Goal: Task Accomplishment & Management: Complete application form

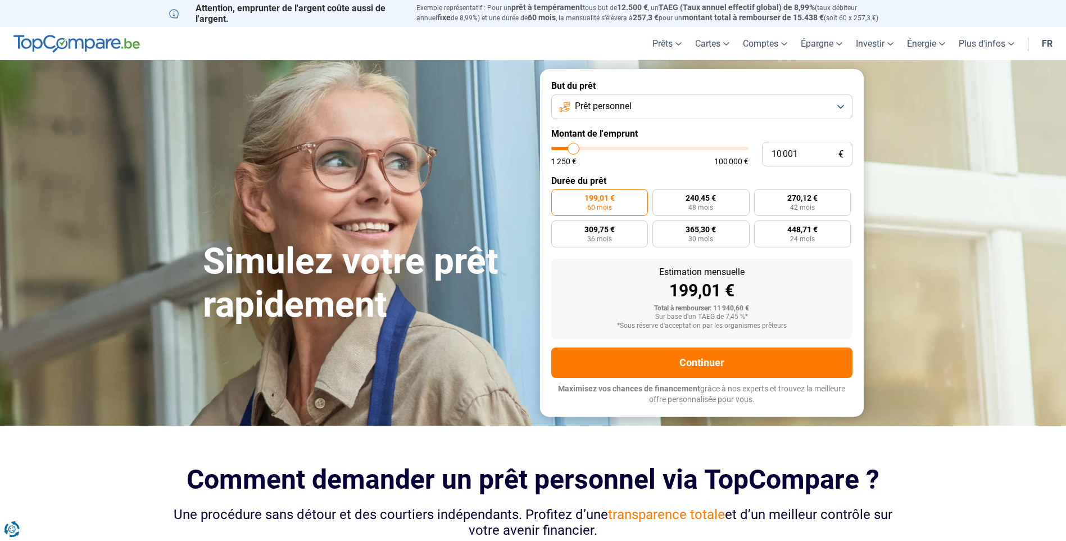
type input "8 250"
type input "8250"
type input "8 000"
type input "8000"
type input "7 500"
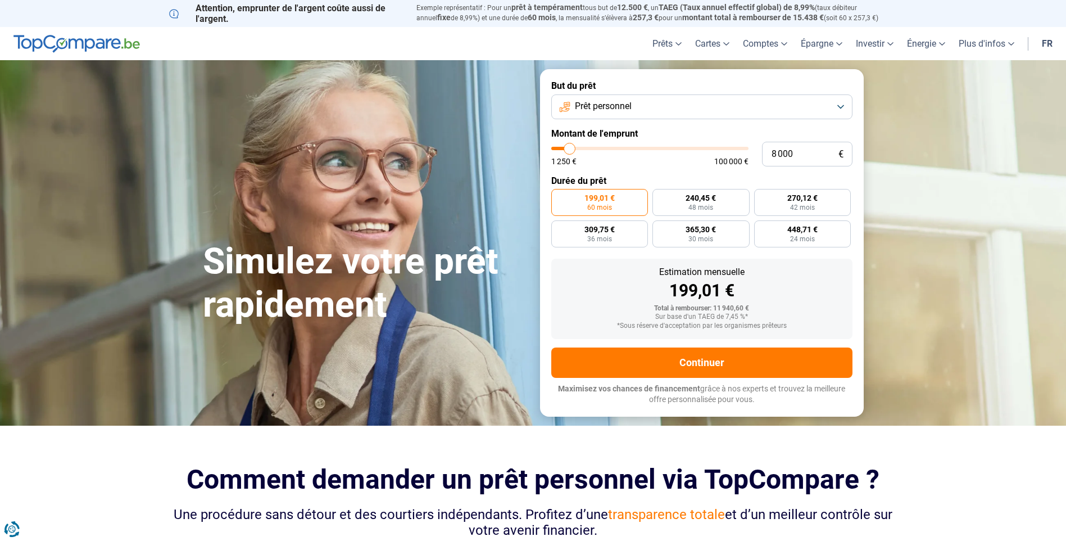
type input "7500"
type input "7 250"
type input "7250"
type input "7 000"
type input "7000"
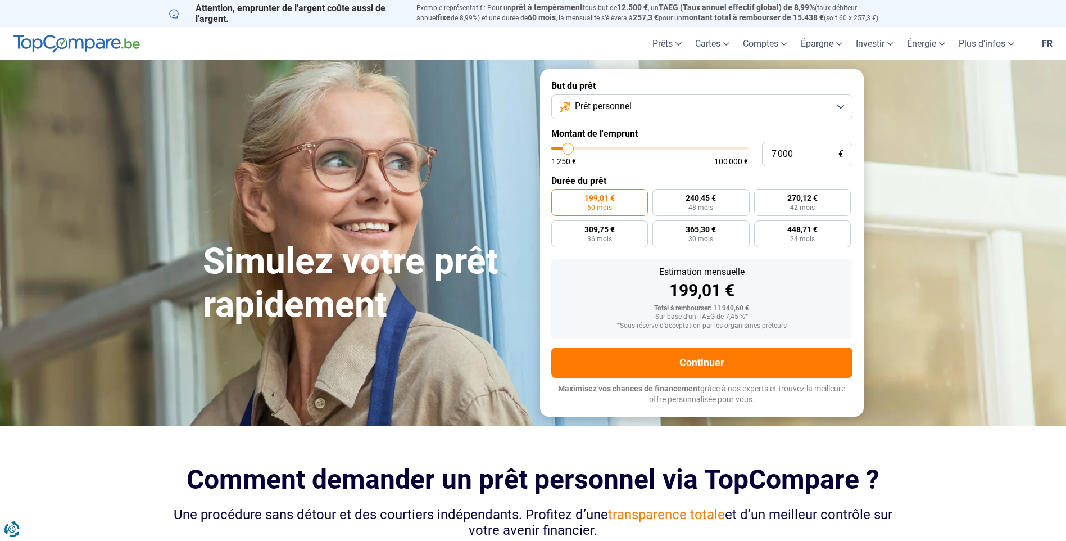
type input "6 750"
type input "6750"
type input "6 500"
type input "6500"
type input "5 750"
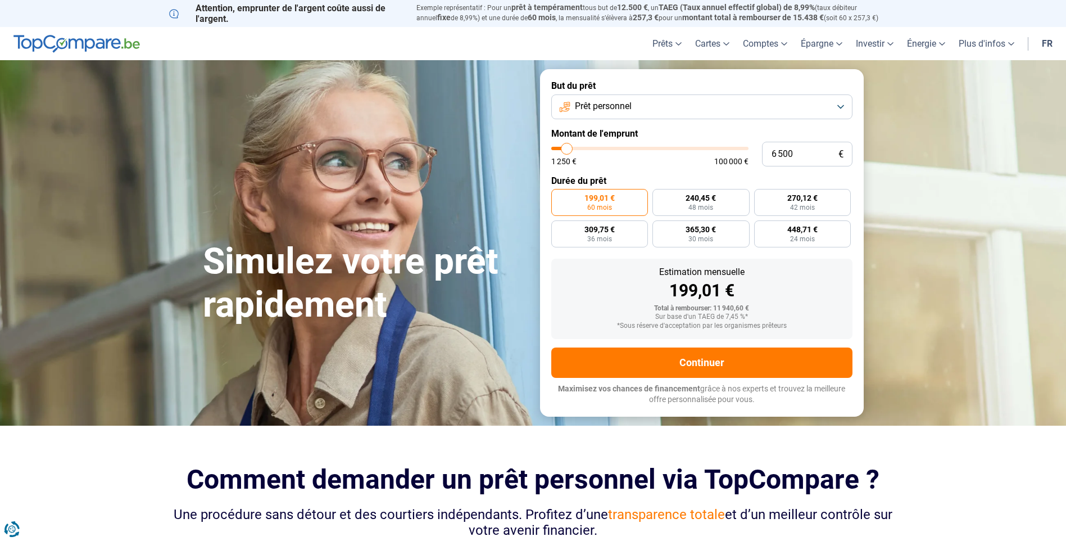
type input "5750"
type input "5 500"
type input "5500"
type input "5 250"
type input "5250"
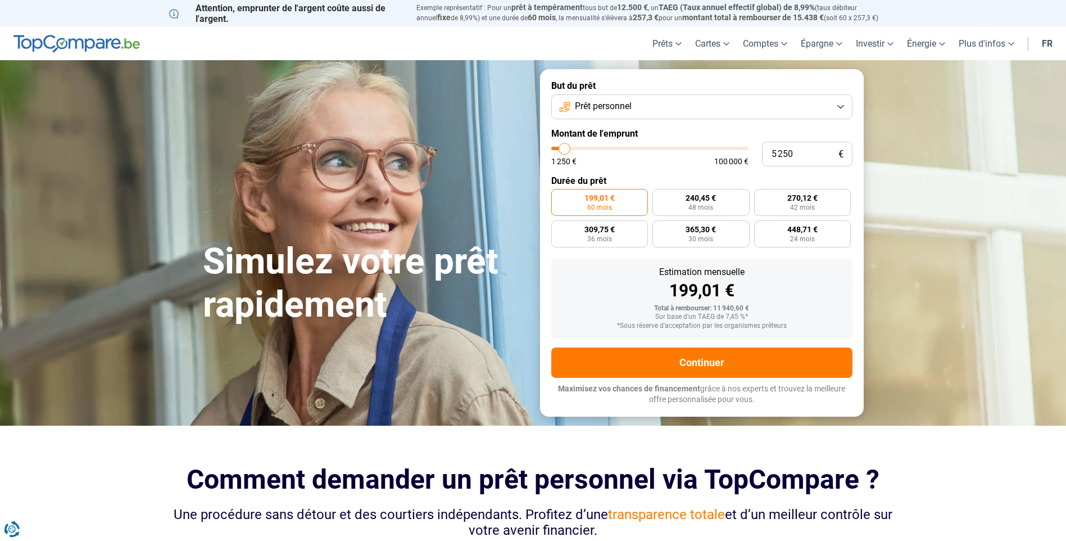
type input "5 000"
type input "5000"
type input "4 500"
type input "4500"
type input "4 250"
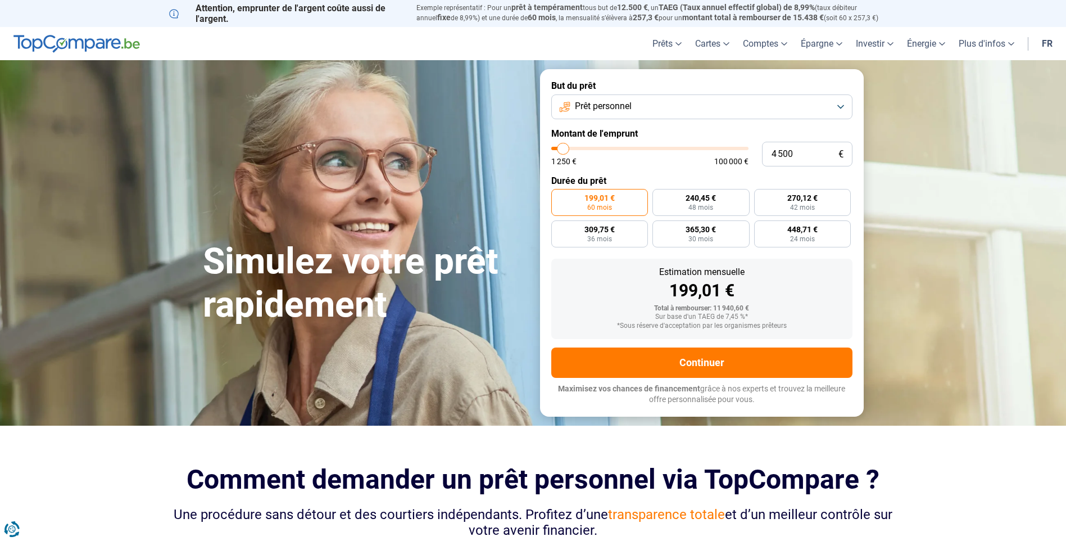
type input "4250"
type input "4 000"
type input "4000"
type input "3 750"
type input "3750"
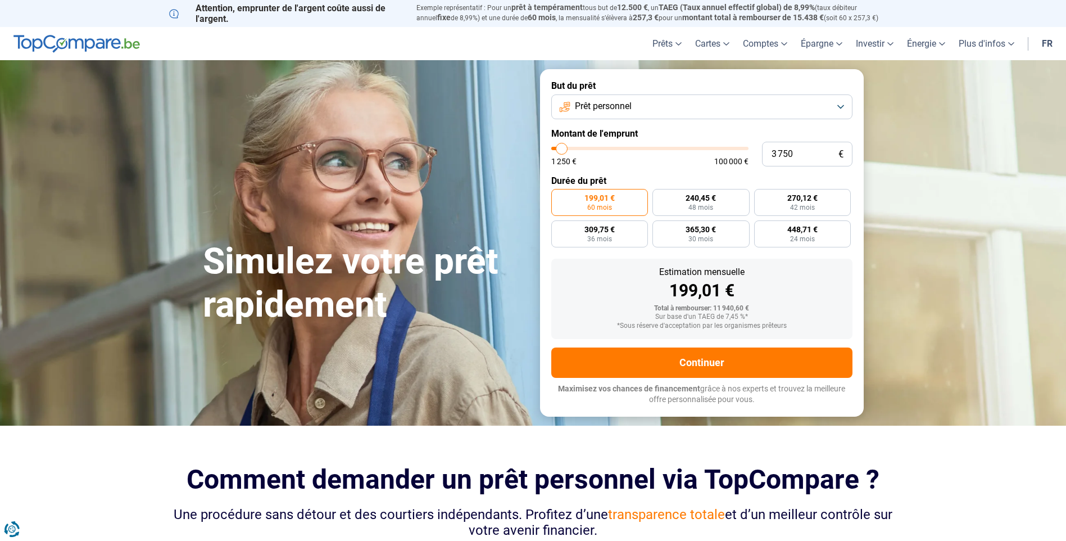
type input "3 500"
type input "3500"
type input "3 000"
type input "3000"
type input "2 750"
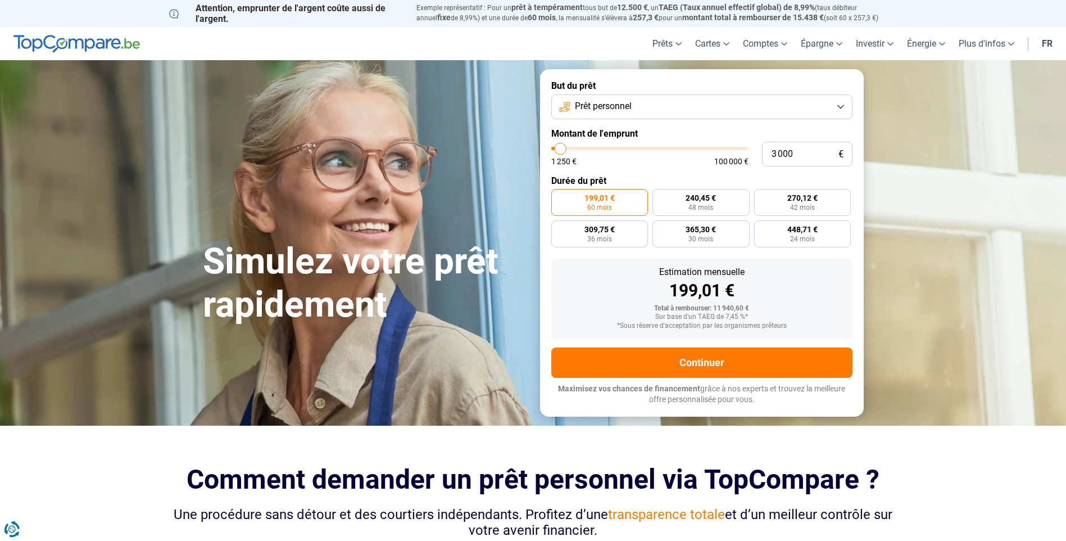
type input "2750"
type input "2 500"
type input "2500"
type input "2 250"
type input "2250"
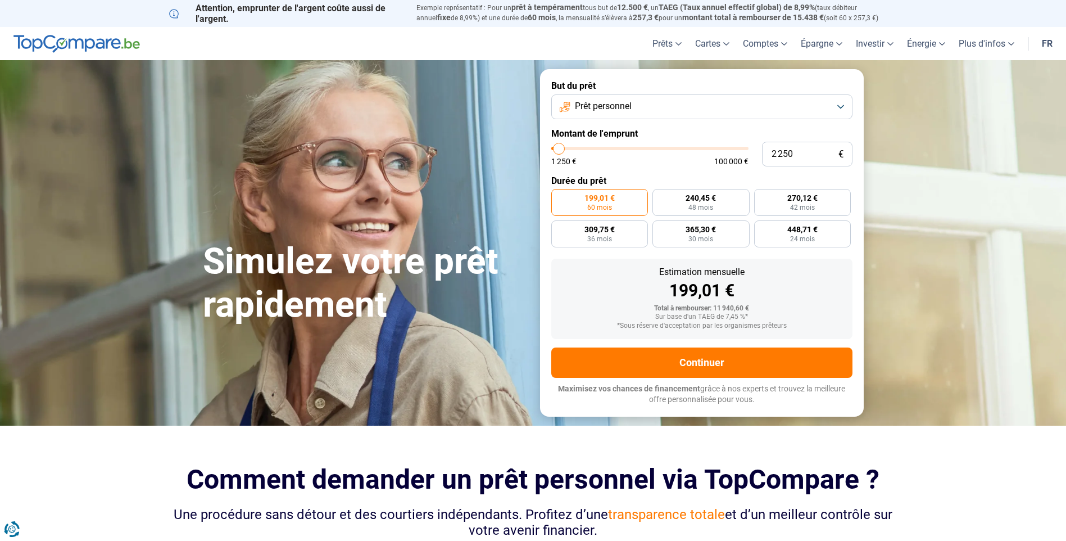
type input "2 000"
type input "2000"
type input "1 250"
drag, startPoint x: 571, startPoint y: 145, endPoint x: 539, endPoint y: 144, distance: 32.0
type input "1250"
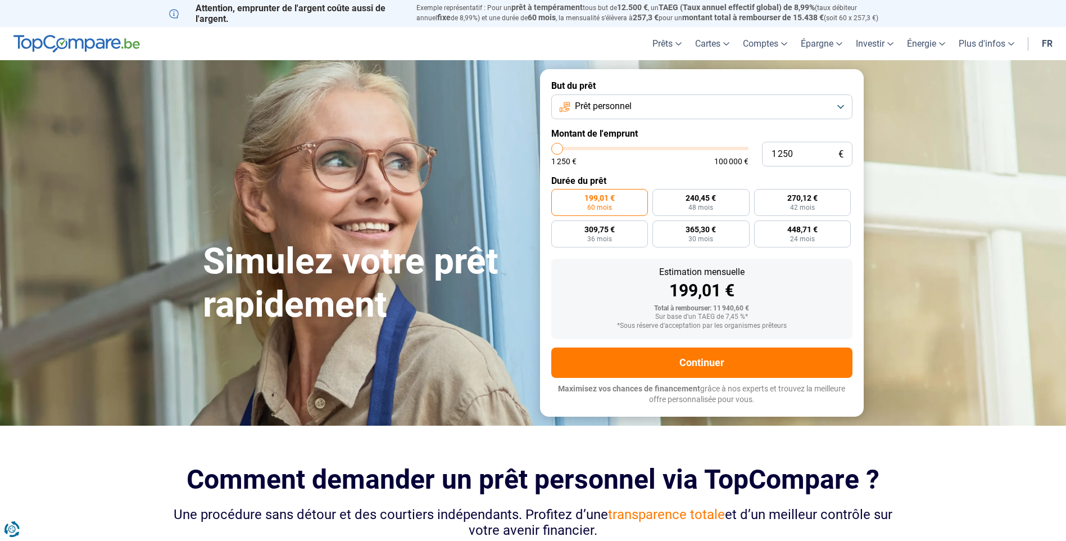
click at [551, 147] on input "range" at bounding box center [649, 148] width 197 height 3
radio input "true"
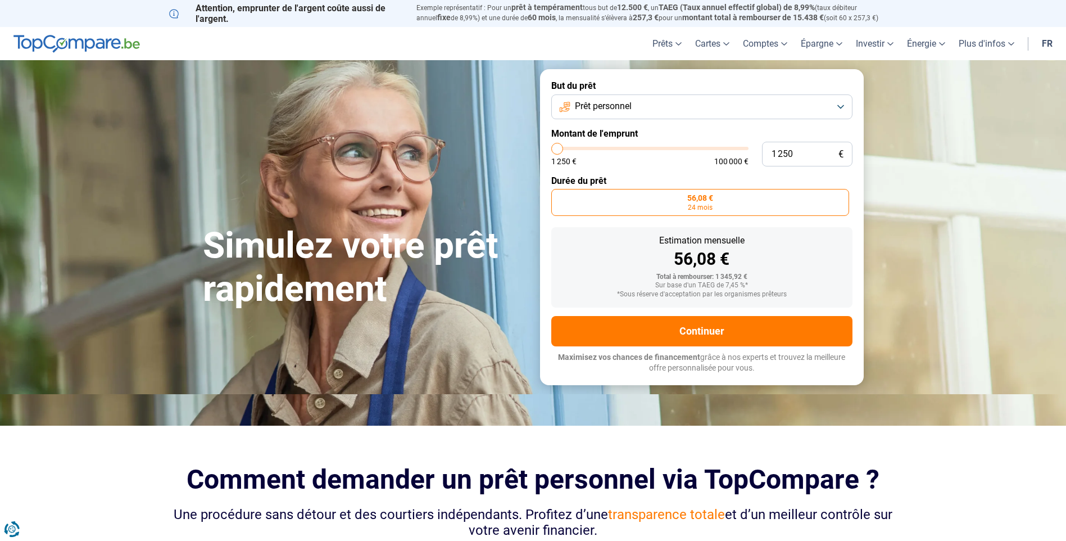
type input "1 500"
type input "1500"
type input "2 000"
type input "2000"
type input "2 250"
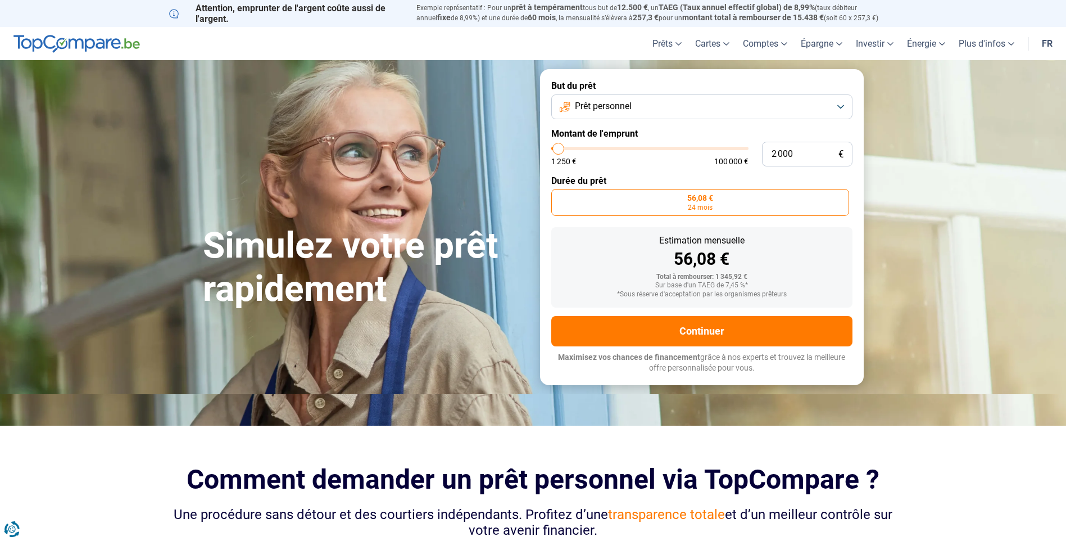
type input "2250"
type input "2 500"
type input "2500"
type input "2 750"
type input "2750"
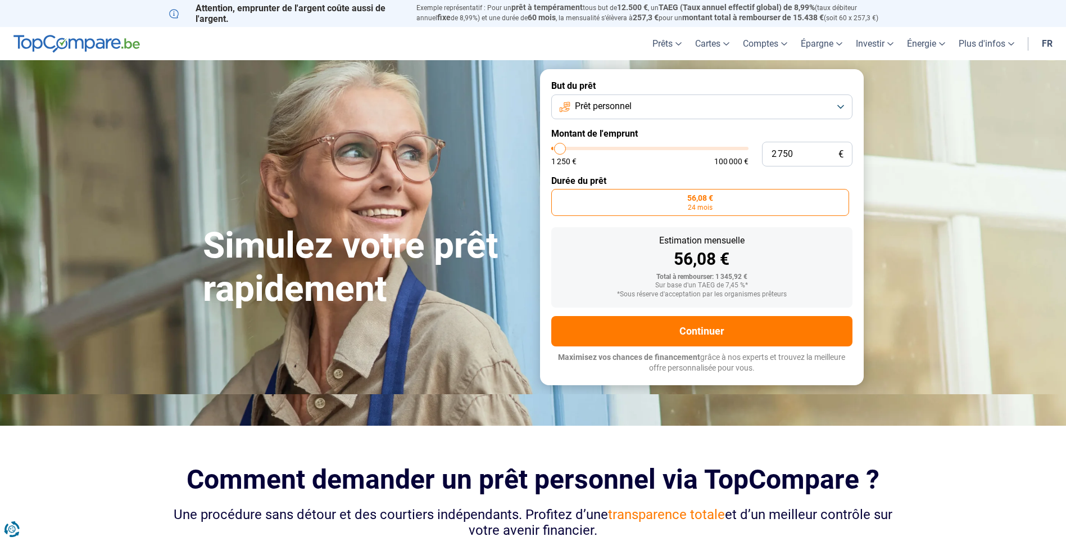
type input "3 000"
type input "3000"
type input "3 500"
type input "3500"
type input "3 750"
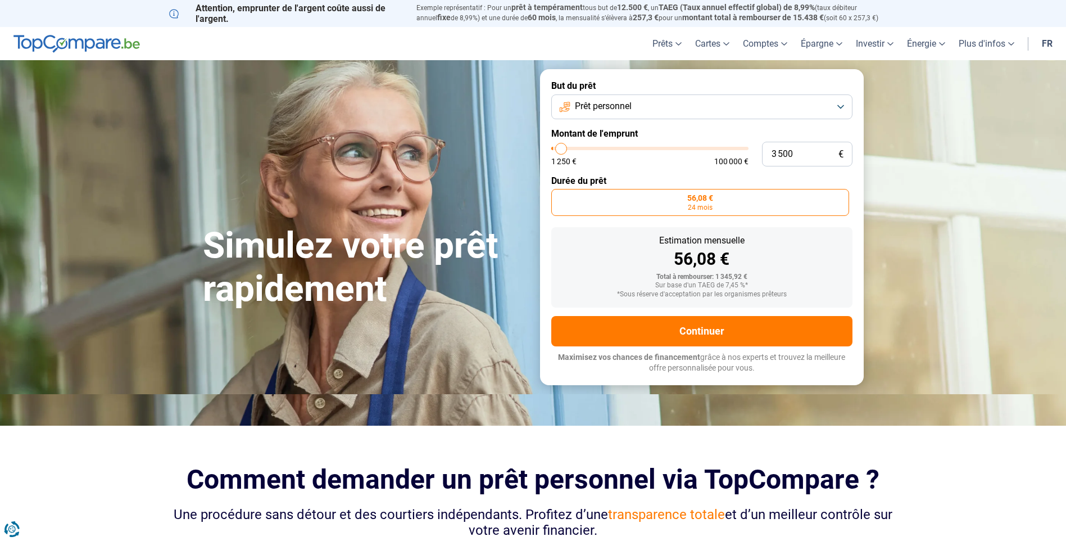
type input "3750"
type input "4 000"
type input "4000"
type input "4 250"
type input "4250"
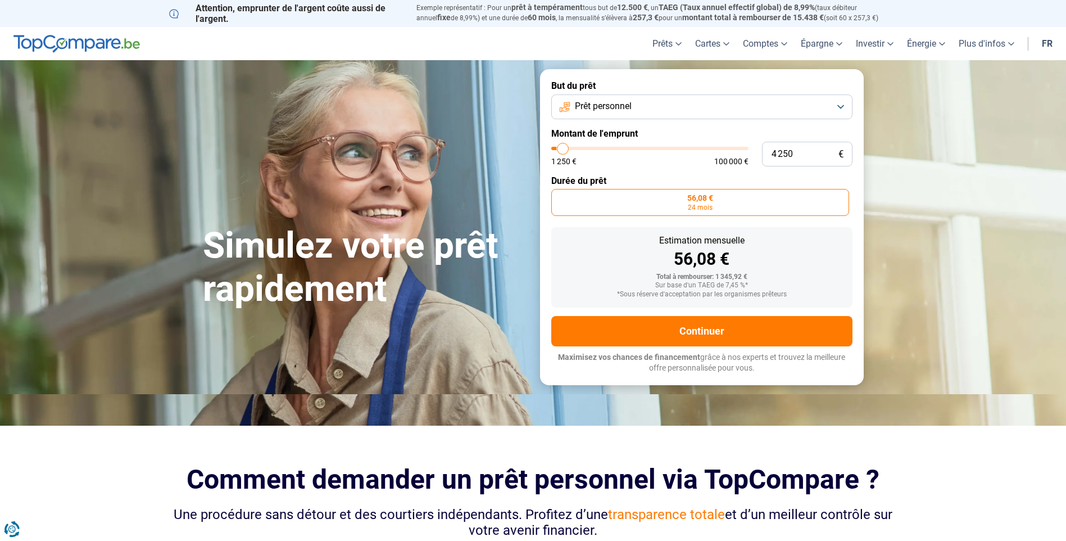
type input "4 500"
type input "4500"
type input "5 000"
type input "5000"
type input "4 500"
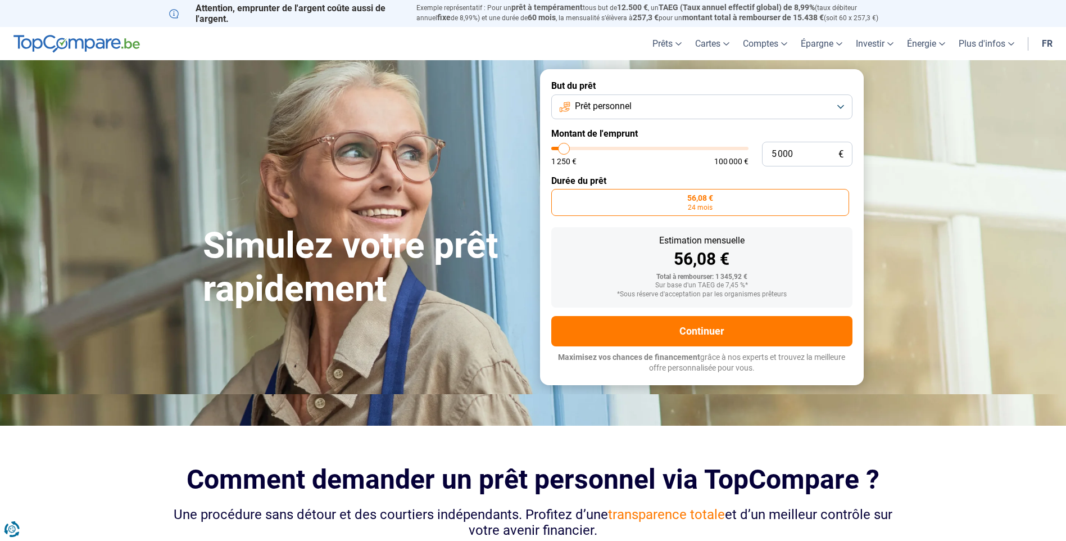
type input "4500"
type input "4 250"
type input "4250"
type input "4 000"
drag, startPoint x: 556, startPoint y: 148, endPoint x: 563, endPoint y: 148, distance: 6.8
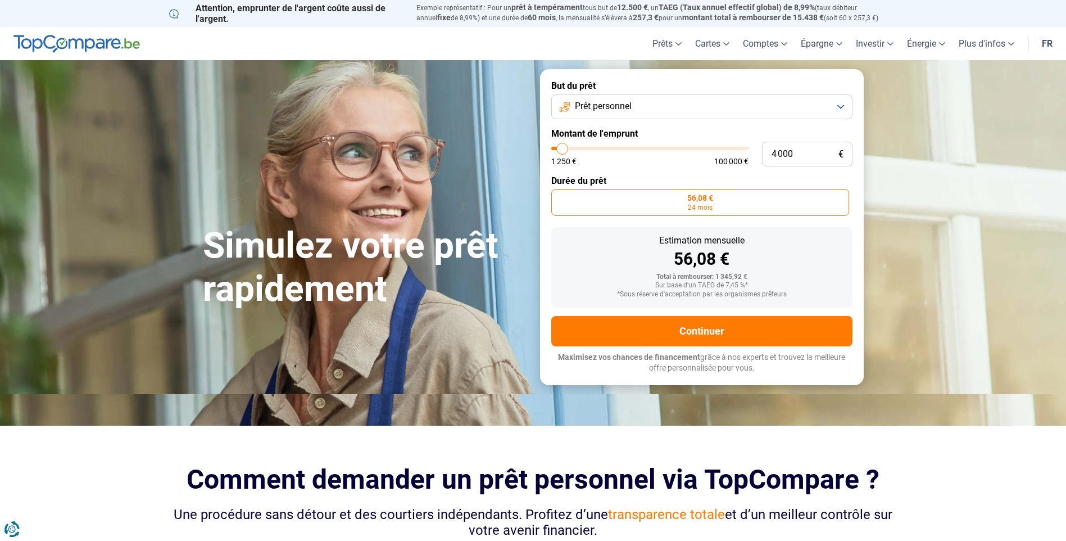
type input "4000"
click at [563, 148] on input "range" at bounding box center [649, 148] width 197 height 3
radio input "false"
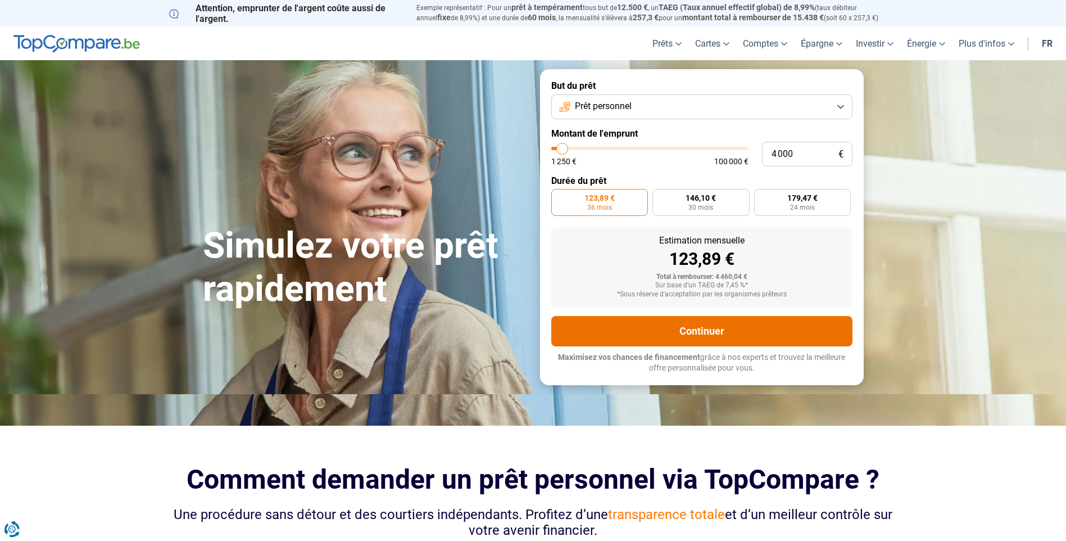
click at [694, 329] on button "Continuer" at bounding box center [701, 331] width 301 height 30
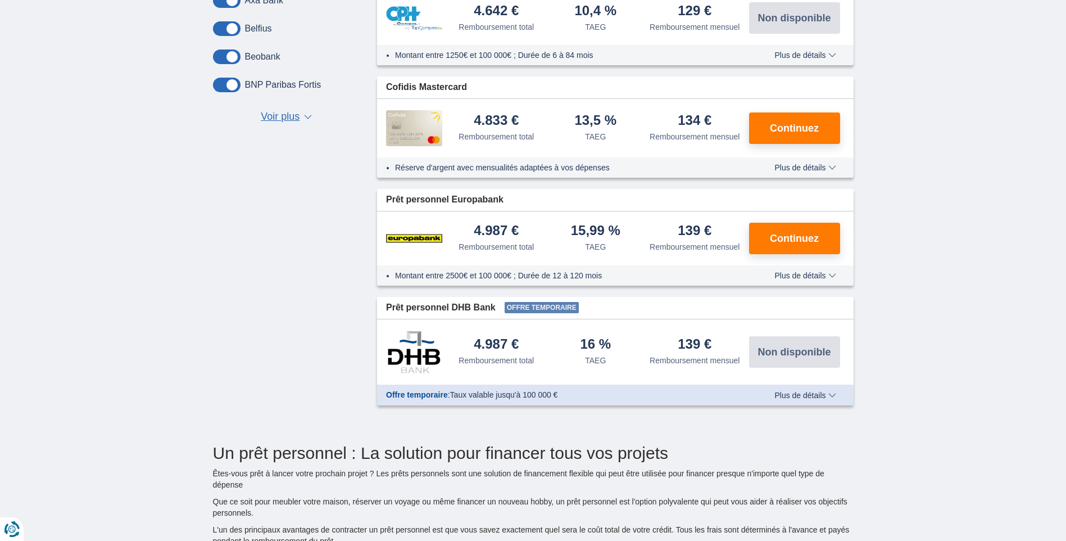
scroll to position [562, 0]
